Goal: Browse casually: Explore the website without a specific task or goal

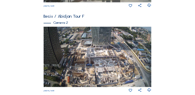
scroll to position [164, 0]
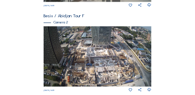
click at [126, 47] on img at bounding box center [98, 56] width 108 height 60
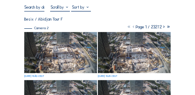
scroll to position [51, 0]
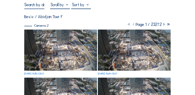
click at [51, 47] on img at bounding box center [60, 50] width 73 height 41
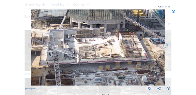
drag, startPoint x: 107, startPoint y: 34, endPoint x: 151, endPoint y: 50, distance: 46.8
click at [151, 50] on img at bounding box center [98, 47] width 135 height 76
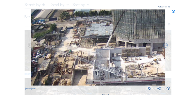
drag, startPoint x: 101, startPoint y: 51, endPoint x: 130, endPoint y: 69, distance: 34.7
click at [130, 69] on img at bounding box center [98, 47] width 135 height 76
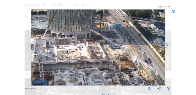
drag, startPoint x: 139, startPoint y: 60, endPoint x: 83, endPoint y: 51, distance: 56.6
click at [83, 51] on img at bounding box center [98, 47] width 135 height 76
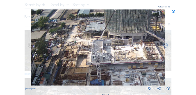
drag, startPoint x: 76, startPoint y: 62, endPoint x: 109, endPoint y: 69, distance: 33.6
click at [109, 69] on img at bounding box center [98, 47] width 135 height 76
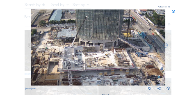
drag, startPoint x: 128, startPoint y: 57, endPoint x: 99, endPoint y: 64, distance: 29.5
click at [99, 64] on img at bounding box center [98, 47] width 135 height 76
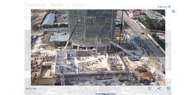
drag, startPoint x: 130, startPoint y: 57, endPoint x: 123, endPoint y: 61, distance: 8.5
click at [123, 61] on img at bounding box center [98, 47] width 135 height 76
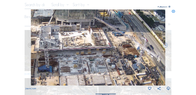
drag, startPoint x: 123, startPoint y: 61, endPoint x: 107, endPoint y: 37, distance: 29.4
click at [107, 37] on img at bounding box center [98, 47] width 135 height 76
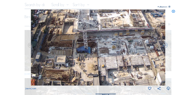
drag, startPoint x: 76, startPoint y: 54, endPoint x: 112, endPoint y: 30, distance: 43.3
click at [112, 30] on img at bounding box center [98, 47] width 135 height 76
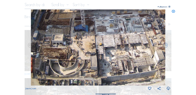
drag, startPoint x: 109, startPoint y: 65, endPoint x: 108, endPoint y: 23, distance: 42.3
click at [108, 23] on img at bounding box center [98, 47] width 135 height 76
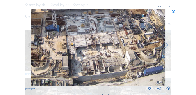
drag, startPoint x: 88, startPoint y: 53, endPoint x: 56, endPoint y: 42, distance: 34.3
click at [56, 42] on img at bounding box center [98, 47] width 135 height 76
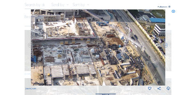
drag, startPoint x: 136, startPoint y: 47, endPoint x: 108, endPoint y: 78, distance: 40.7
click at [108, 78] on img at bounding box center [98, 47] width 135 height 76
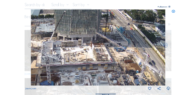
drag, startPoint x: 106, startPoint y: 59, endPoint x: 124, endPoint y: 84, distance: 30.7
click at [124, 84] on img at bounding box center [98, 47] width 135 height 76
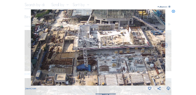
drag, startPoint x: 114, startPoint y: 77, endPoint x: 150, endPoint y: 61, distance: 39.5
click at [150, 61] on img at bounding box center [98, 47] width 135 height 76
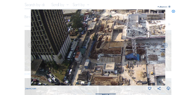
drag, startPoint x: 105, startPoint y: 67, endPoint x: 138, endPoint y: 64, distance: 33.9
click at [138, 64] on img at bounding box center [98, 47] width 135 height 76
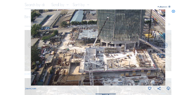
drag, startPoint x: 145, startPoint y: 53, endPoint x: 103, endPoint y: 86, distance: 54.1
click at [103, 86] on div "[DATE] 15:30" at bounding box center [97, 50] width 145 height 82
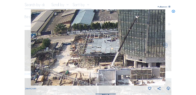
drag, startPoint x: 98, startPoint y: 34, endPoint x: 107, endPoint y: 43, distance: 13.1
click at [107, 43] on img at bounding box center [98, 47] width 135 height 76
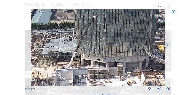
drag, startPoint x: 123, startPoint y: 48, endPoint x: 76, endPoint y: 47, distance: 46.4
click at [76, 47] on img at bounding box center [98, 47] width 135 height 76
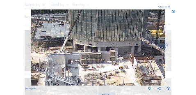
drag, startPoint x: 87, startPoint y: 37, endPoint x: 83, endPoint y: 28, distance: 10.1
click at [78, 21] on img at bounding box center [98, 47] width 135 height 76
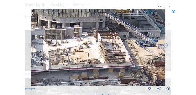
drag, startPoint x: 129, startPoint y: 60, endPoint x: 101, endPoint y: 44, distance: 32.3
click at [101, 44] on img at bounding box center [98, 47] width 135 height 76
